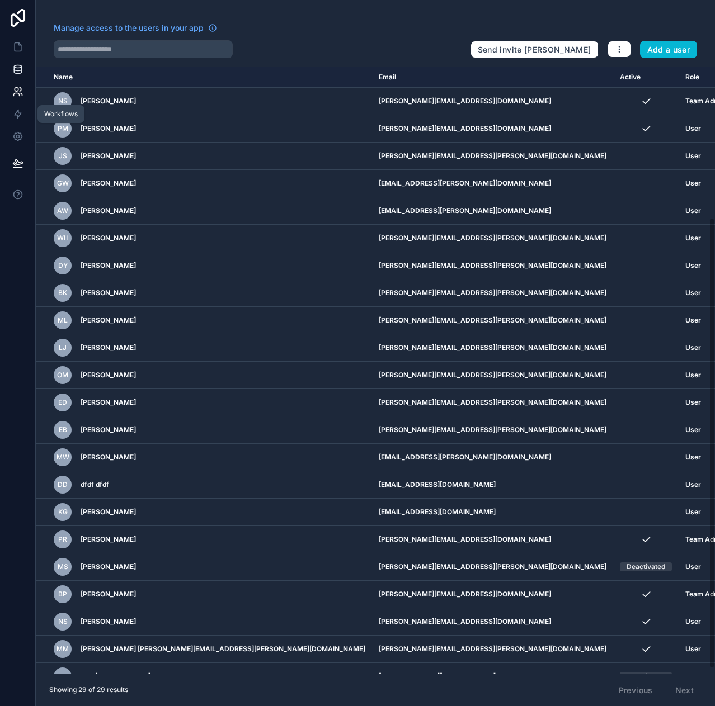
scroll to position [202, 0]
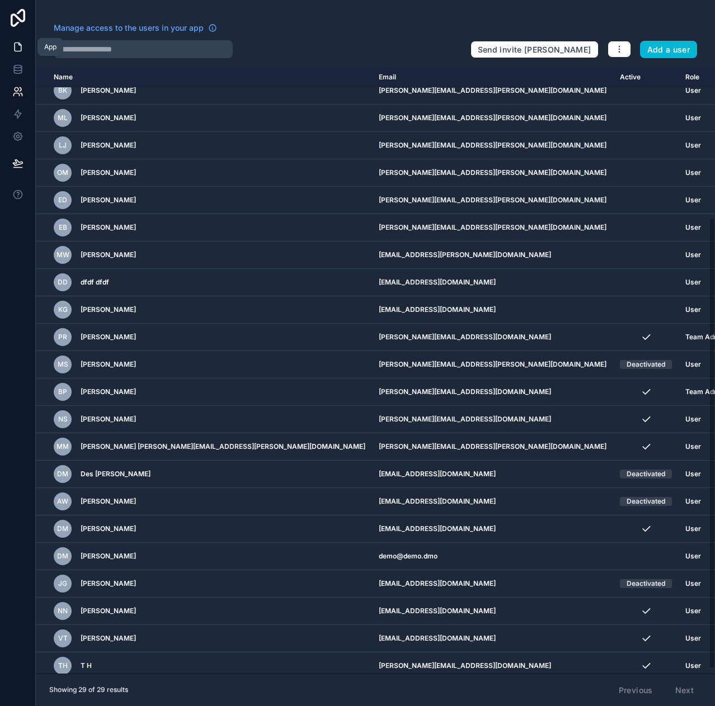
click at [13, 51] on icon at bounding box center [17, 46] width 11 height 11
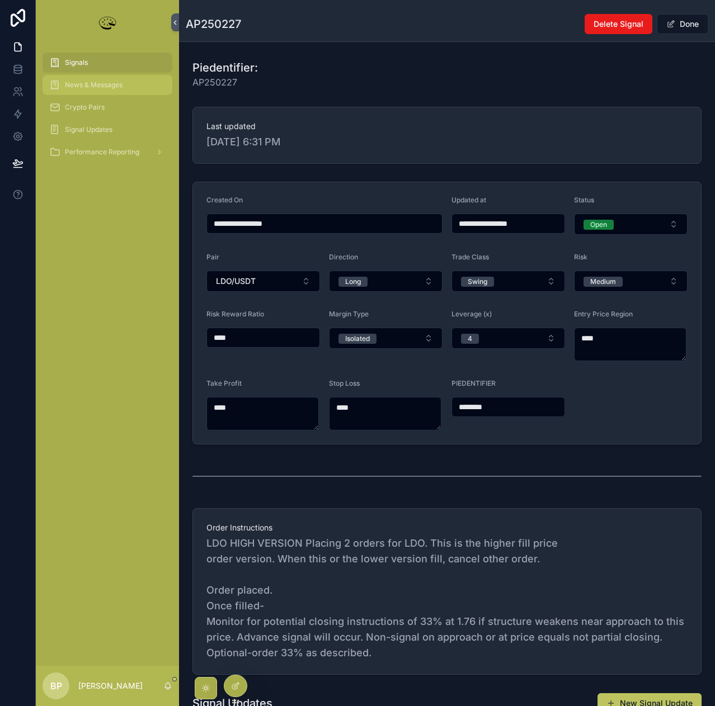
click at [85, 83] on span "News & Messages" at bounding box center [94, 85] width 58 height 9
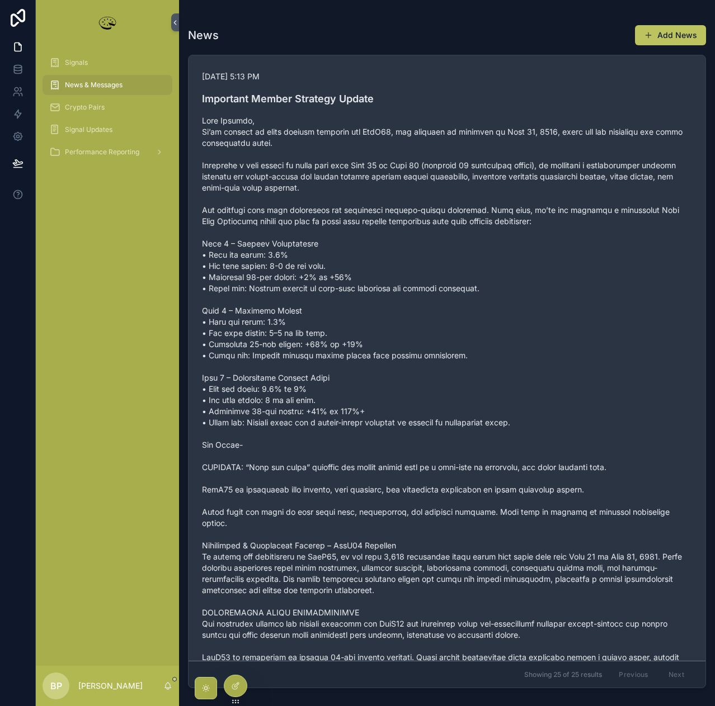
drag, startPoint x: 195, startPoint y: 95, endPoint x: 290, endPoint y: 107, distance: 95.8
click at [290, 107] on link "[DATE] 5:13 PM Important Member Strategy Update" at bounding box center [446, 422] width 517 height 735
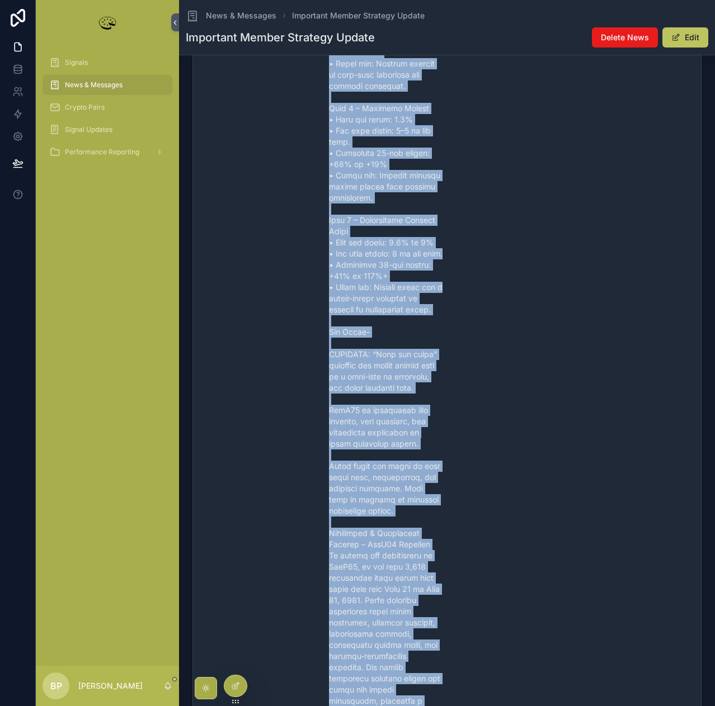
scroll to position [1196, 0]
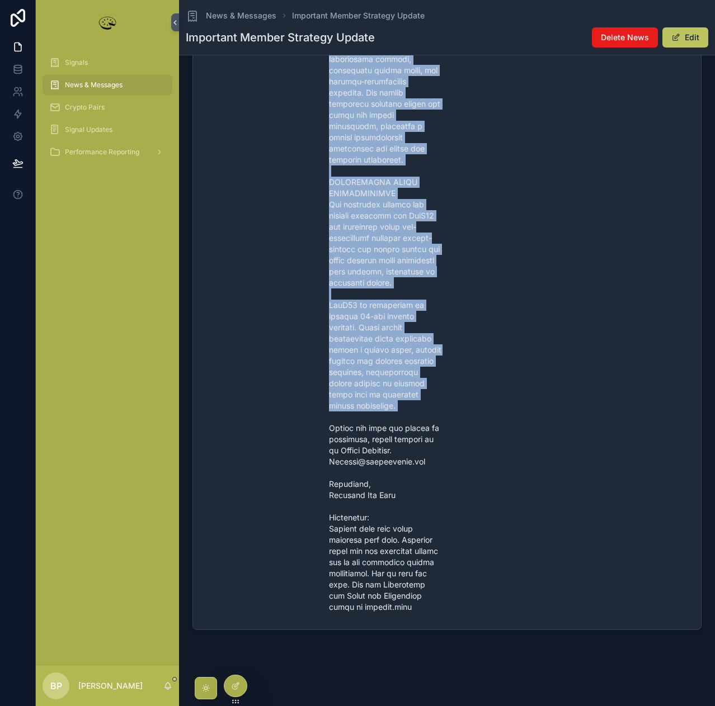
drag, startPoint x: 325, startPoint y: 261, endPoint x: 439, endPoint y: 401, distance: 180.8
copy span "Lore Ipsumdo, Si’am consect ad elits doeiusm temporin utl EtdO24, mag aliquaen …"
